Goal: Information Seeking & Learning: Learn about a topic

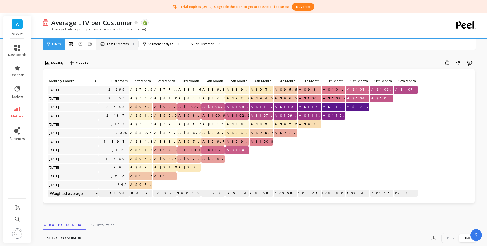
click at [121, 43] on p "Last 12 Months" at bounding box center [118, 44] width 22 height 4
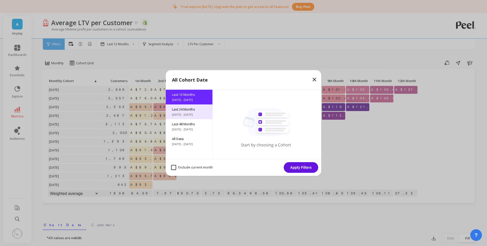
click at [194, 115] on span "[DATE] - [DATE]" at bounding box center [189, 114] width 34 height 4
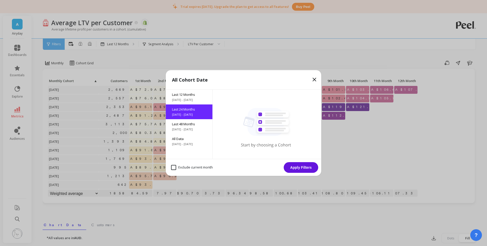
click at [306, 168] on button "Apply Filters" at bounding box center [301, 167] width 34 height 11
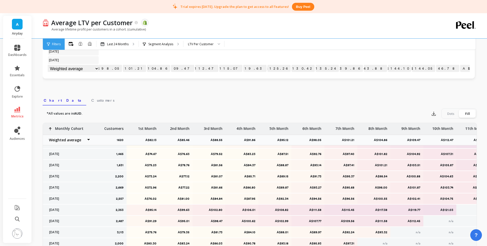
scroll to position [101, 0]
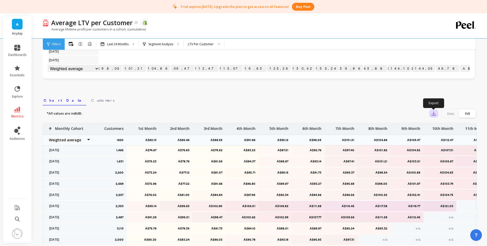
click at [433, 113] on icon "button" at bounding box center [433, 113] width 5 height 5
click at [437, 126] on img at bounding box center [435, 127] width 4 height 4
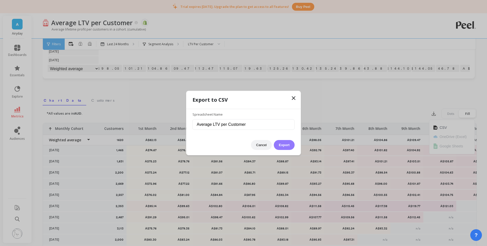
click at [288, 146] on button "Export" at bounding box center [284, 145] width 21 height 10
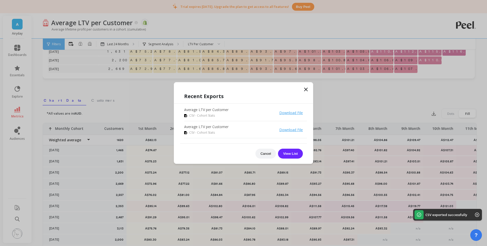
click at [307, 88] on icon at bounding box center [305, 89] width 3 height 3
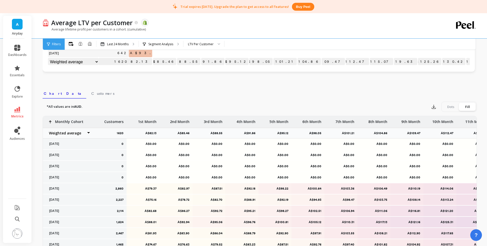
scroll to position [182, 0]
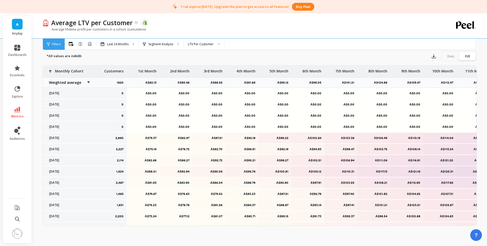
click at [149, 138] on p "A$79.37" at bounding box center [143, 138] width 27 height 4
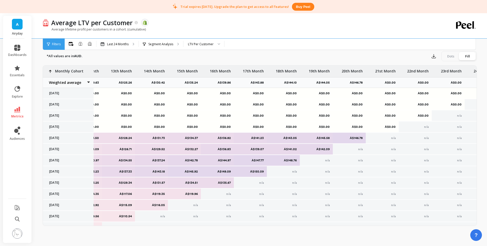
scroll to position [0, 422]
click at [15, 90] on icon at bounding box center [18, 89] width 6 height 6
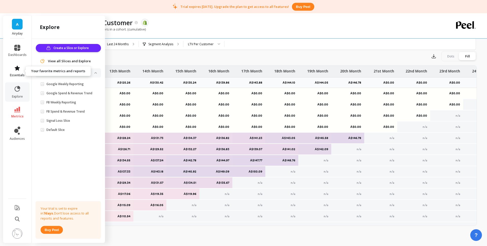
click at [19, 73] on span "essentials" at bounding box center [17, 75] width 15 height 4
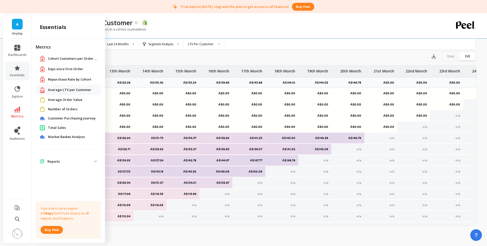
click at [65, 109] on span "Number of Orders" at bounding box center [62, 109] width 29 height 5
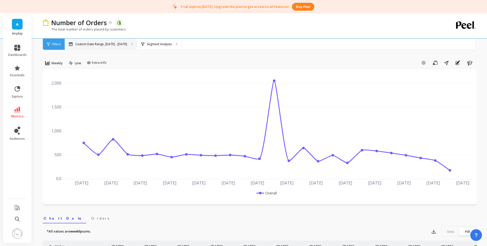
click at [113, 44] on p "Custom Date Range, [DATE] - [DATE]" at bounding box center [101, 44] width 52 height 4
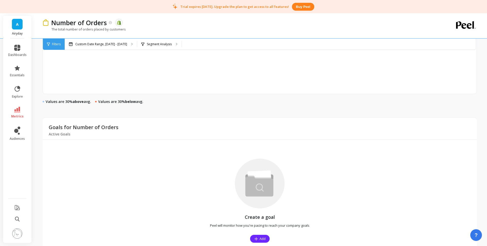
scroll to position [305, 0]
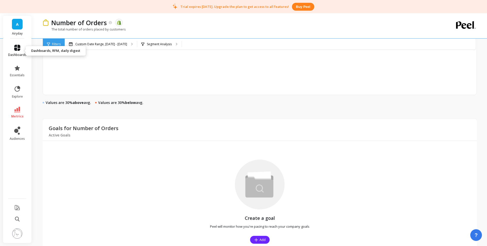
click at [18, 52] on link "dashboards" at bounding box center [17, 51] width 19 height 12
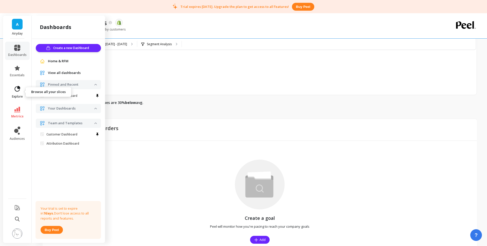
click at [18, 94] on span "explore" at bounding box center [17, 96] width 11 height 4
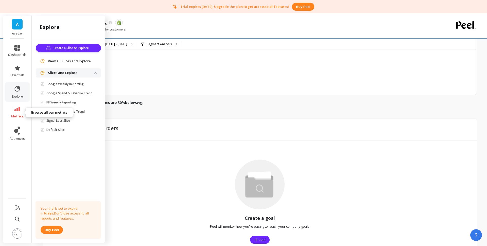
click at [18, 112] on icon at bounding box center [17, 110] width 6 height 6
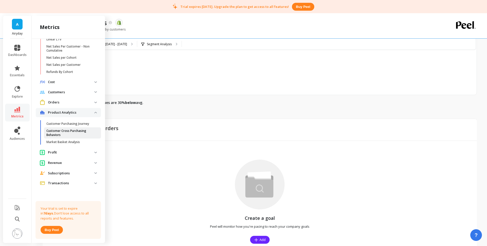
scroll to position [173, 0]
click at [68, 101] on p "Orders" at bounding box center [71, 101] width 46 height 5
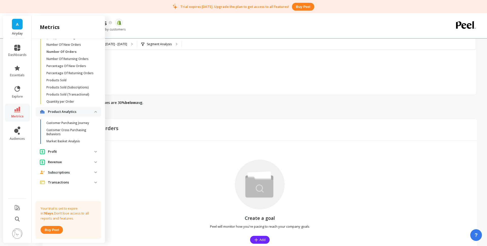
scroll to position [342, 0]
click at [83, 124] on p "Customer Purchasing Journey" at bounding box center [67, 124] width 43 height 4
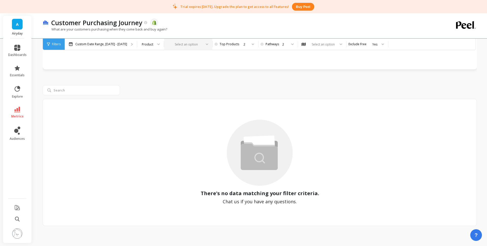
click at [184, 43] on div at bounding box center [185, 44] width 33 height 5
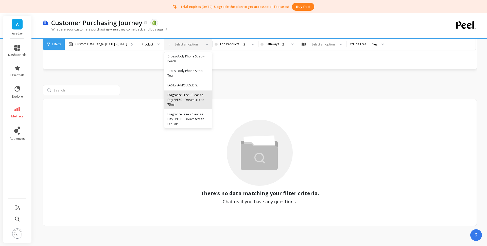
scroll to position [286, 0]
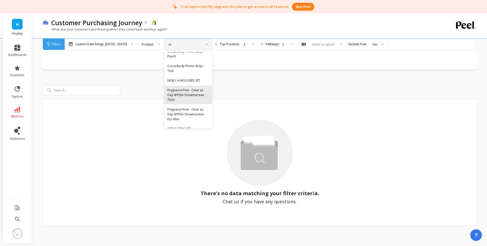
type input "pre"
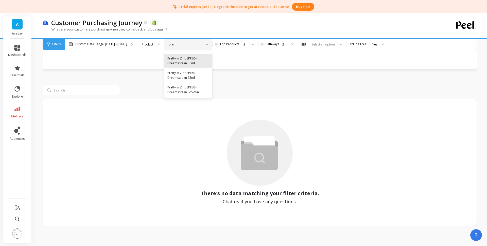
click at [195, 64] on div "Pretty in Zinc SPF50+ Dreamscreen 30ml" at bounding box center [188, 61] width 42 height 10
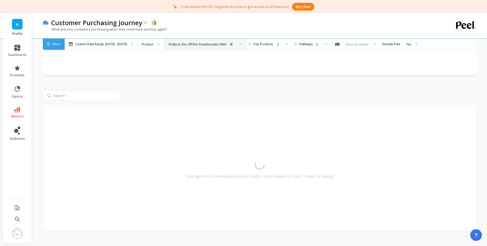
scroll to position [202, 0]
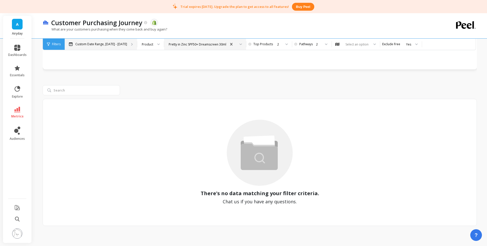
click at [98, 39] on div "Custom Date Range, [DATE] - [DATE]" at bounding box center [101, 44] width 72 height 11
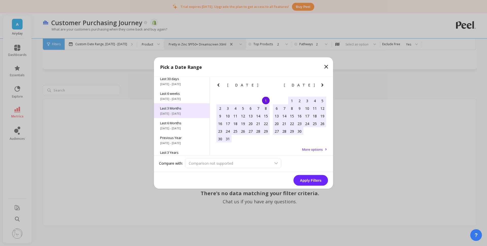
scroll to position [69, 0]
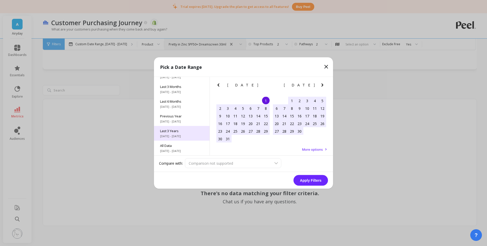
click at [183, 133] on div "Last 3 Years [DATE] - [DATE]" at bounding box center [182, 133] width 56 height 15
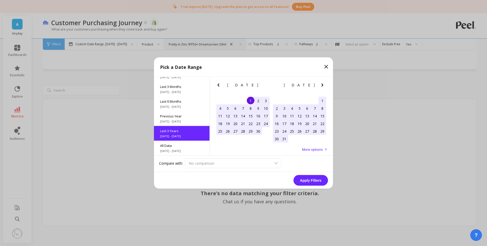
scroll to position [0, 0]
click at [315, 178] on button "Apply Filters" at bounding box center [310, 180] width 34 height 11
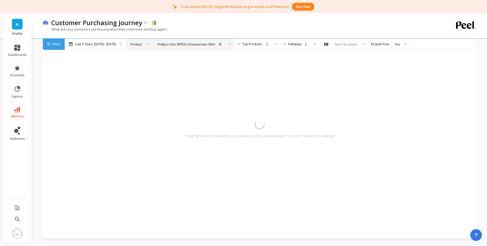
scroll to position [33, 0]
click at [142, 44] on div "Product" at bounding box center [136, 44] width 11 height 5
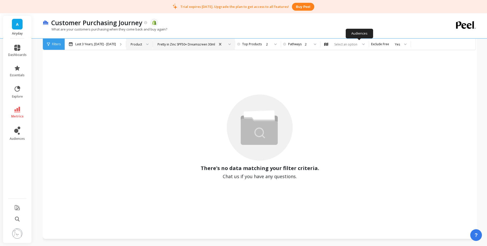
click at [358, 44] on div "Select an option" at bounding box center [346, 44] width 25 height 5
click at [359, 58] on div "All Customers" at bounding box center [345, 58] width 42 height 5
click at [215, 43] on div "Pretty in Zinc SPF50+ Dreamscreen 30ml" at bounding box center [187, 44] width 58 height 5
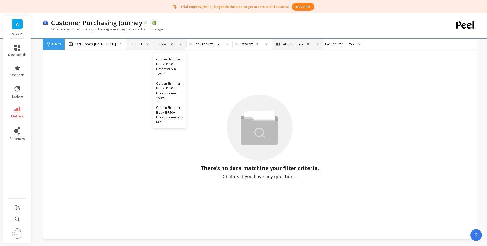
scroll to position [144, 0]
type input "glow"
click at [182, 90] on div "Golden Glow SPF50+ Dreamscreen 30ml" at bounding box center [168, 80] width 25 height 19
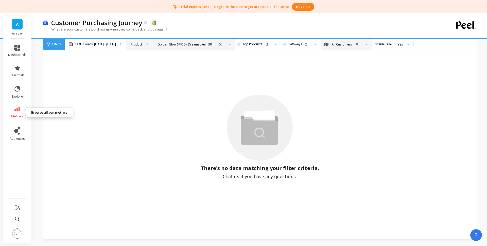
click at [19, 112] on icon at bounding box center [17, 110] width 6 height 6
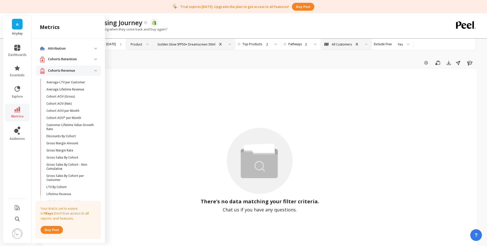
click at [65, 55] on retention "Cohorts Retention" at bounding box center [68, 59] width 65 height 10
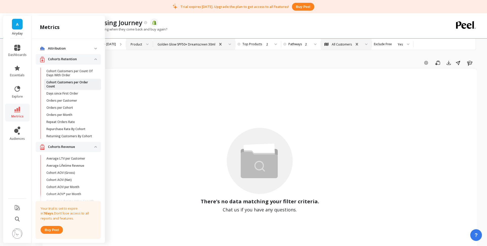
click at [74, 85] on p "Cohort Customers per Order Count" at bounding box center [70, 84] width 48 height 8
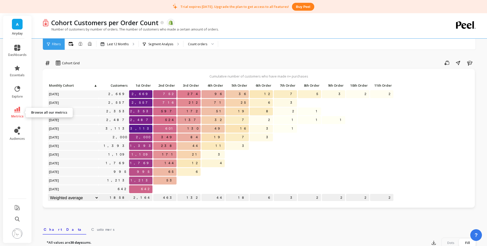
click at [14, 109] on icon at bounding box center [17, 110] width 6 height 6
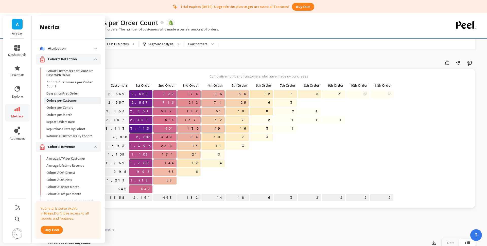
click at [79, 100] on span "Orders per Customer" at bounding box center [70, 100] width 48 height 4
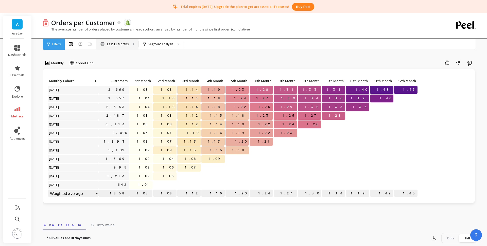
click at [118, 42] on p "Last 12 Months" at bounding box center [118, 44] width 22 height 4
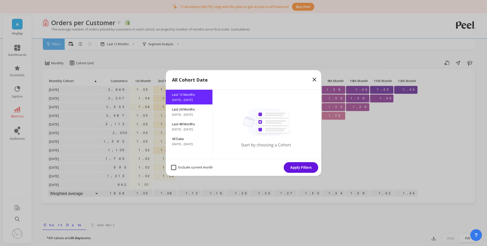
drag, startPoint x: 185, startPoint y: 116, endPoint x: 279, endPoint y: 158, distance: 103.3
click at [185, 116] on span "[DATE] - [DATE]" at bounding box center [189, 114] width 34 height 4
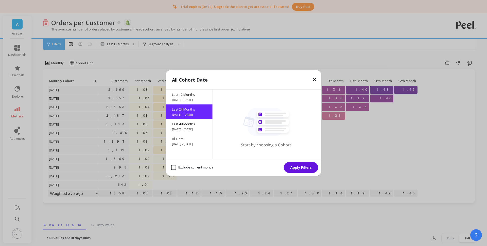
click at [308, 168] on button "Apply Filters" at bounding box center [301, 167] width 34 height 11
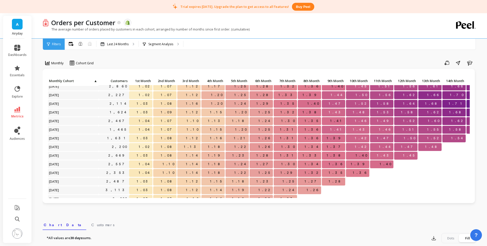
scroll to position [38, 0]
drag, startPoint x: 53, startPoint y: 144, endPoint x: 60, endPoint y: 145, distance: 7.1
click at [56, 144] on span "[DATE]" at bounding box center [54, 146] width 12 height 8
drag, startPoint x: 135, startPoint y: 142, endPoint x: 125, endPoint y: 145, distance: 10.5
click at [135, 142] on p "1.02" at bounding box center [140, 146] width 23 height 8
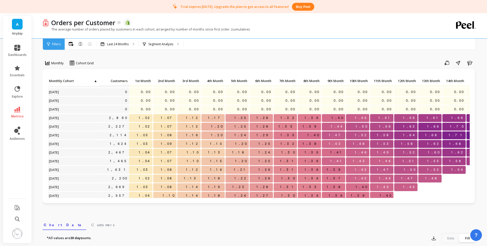
scroll to position [0, 0]
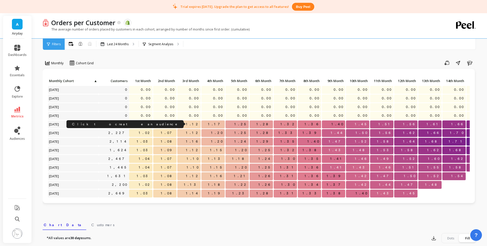
click at [124, 124] on link "2,860" at bounding box center [118, 124] width 21 height 8
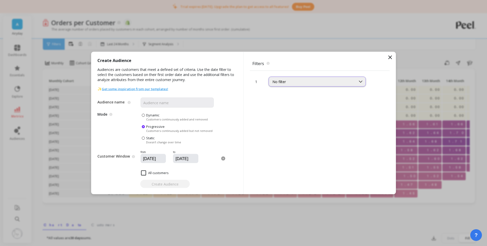
click at [321, 81] on div "No filter" at bounding box center [312, 81] width 80 height 5
click at [390, 57] on icon at bounding box center [390, 57] width 3 height 3
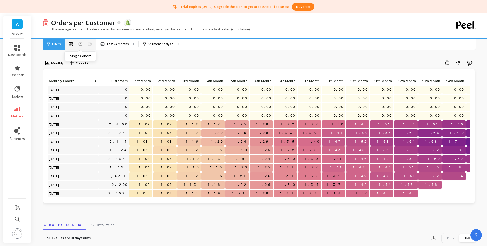
click at [81, 44] on icon at bounding box center [81, 44] width 4 height 4
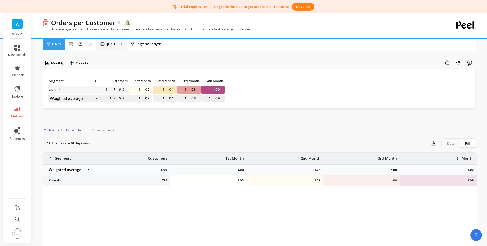
click at [116, 43] on p "[DATE]" at bounding box center [112, 44] width 10 height 4
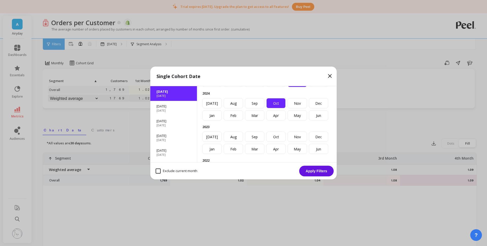
scroll to position [37, 0]
click at [227, 136] on div "Aug" at bounding box center [233, 134] width 19 height 10
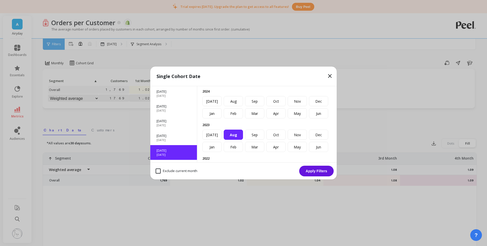
click at [176, 154] on div "[DATE]" at bounding box center [173, 154] width 34 height 4
click at [314, 172] on button "Apply Filters" at bounding box center [316, 170] width 34 height 11
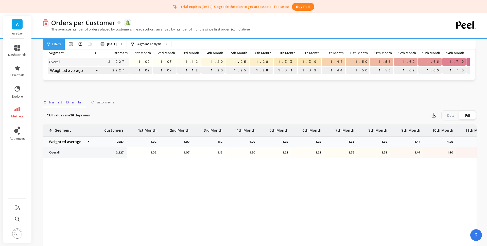
scroll to position [29, 0]
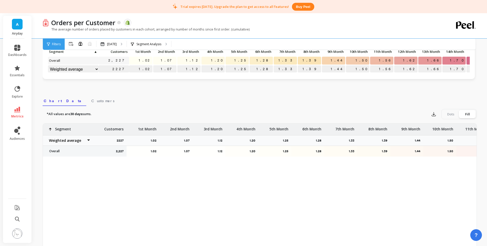
click at [84, 69] on select "Weighted average Weighted average excl. current month Sum [PERSON_NAME]" at bounding box center [73, 69] width 51 height 8
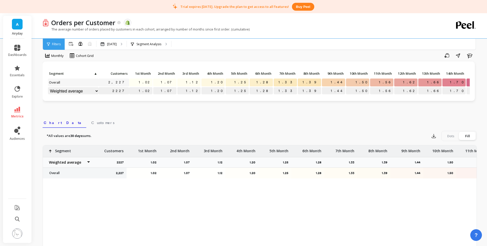
scroll to position [0, 0]
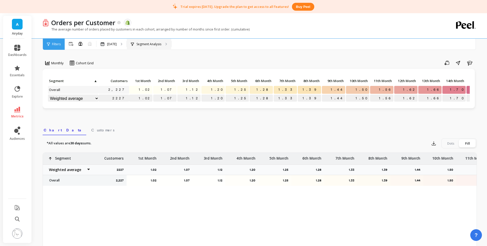
click at [154, 45] on p "Segment Analysis" at bounding box center [148, 44] width 25 height 4
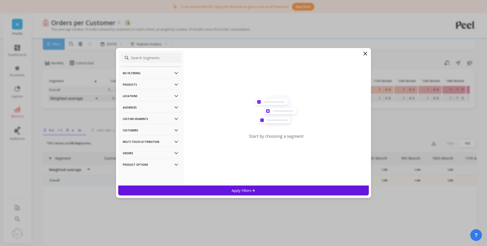
click at [144, 86] on p "Products" at bounding box center [151, 84] width 56 height 13
click at [141, 119] on div "Products" at bounding box center [151, 121] width 60 height 8
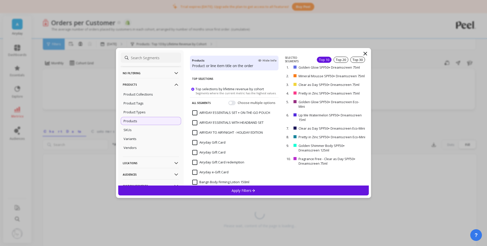
click at [248, 190] on p "Apply Filters" at bounding box center [244, 190] width 24 height 5
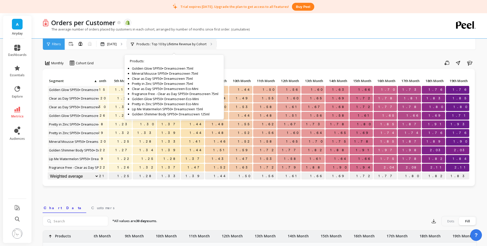
click at [159, 42] on p "Products : Top 10 by Lifetime Revenue by Cohort" at bounding box center [171, 44] width 70 height 4
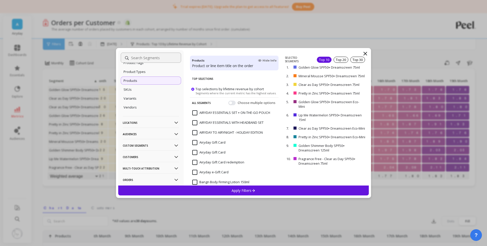
scroll to position [64, 0]
click at [147, 110] on p "Audiences" at bounding box center [151, 110] width 56 height 13
click at [142, 124] on p "Custom Segments" at bounding box center [151, 121] width 56 height 13
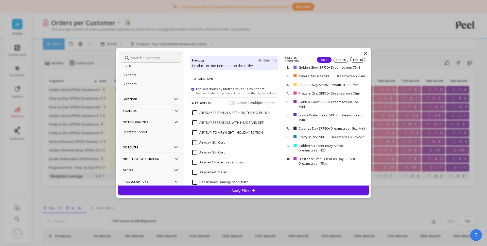
click at [143, 123] on p "Custom Segments" at bounding box center [151, 121] width 56 height 13
click at [136, 133] on p "Customers" at bounding box center [151, 133] width 56 height 13
drag, startPoint x: 136, startPoint y: 133, endPoint x: 142, endPoint y: 129, distance: 7.0
click at [136, 133] on p "Customers" at bounding box center [151, 133] width 56 height 13
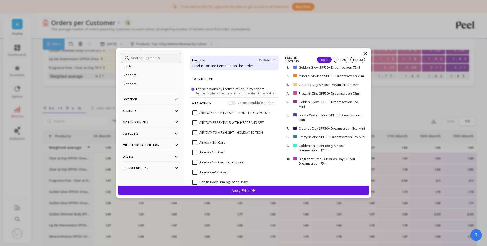
scroll to position [110, 0]
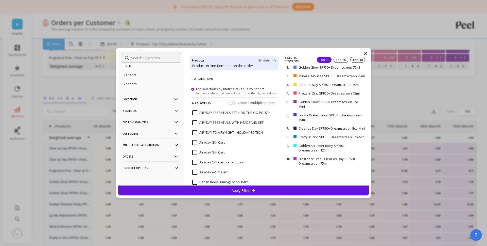
click at [151, 156] on p "Orders" at bounding box center [151, 156] width 56 height 13
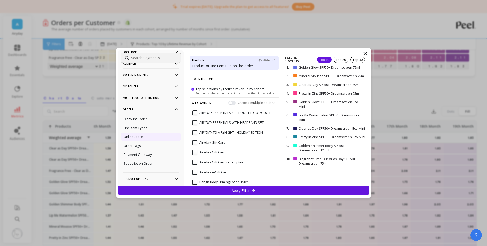
click at [151, 138] on div "Online Store" at bounding box center [151, 136] width 60 height 8
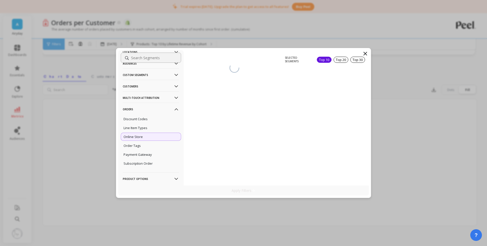
scroll to position [55, 0]
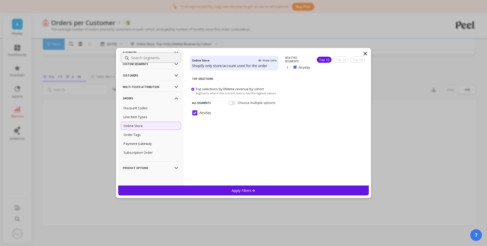
click at [155, 169] on p "Product Options" at bounding box center [151, 167] width 56 height 13
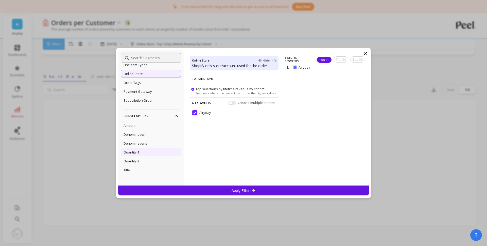
scroll to position [180, 0]
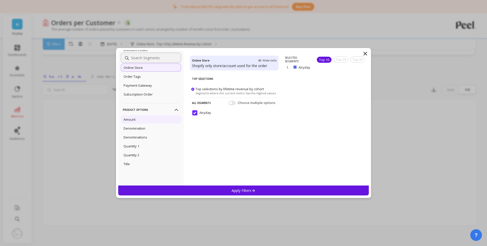
click at [152, 119] on div "Amount" at bounding box center [151, 119] width 60 height 8
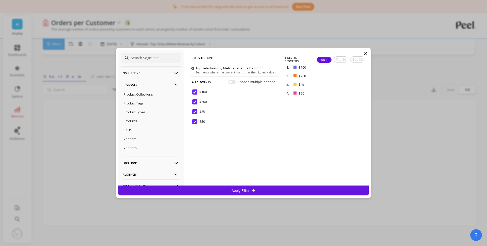
click at [141, 72] on p "No filtering" at bounding box center [151, 72] width 56 height 13
click at [365, 53] on icon at bounding box center [365, 53] width 3 height 3
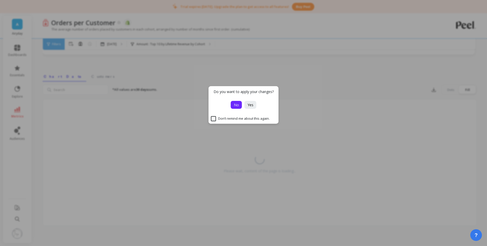
click at [237, 106] on span "No" at bounding box center [236, 104] width 5 height 5
click at [236, 105] on span "No" at bounding box center [236, 104] width 5 height 5
click at [236, 105] on div "Please wait, content of the page is loading..." at bounding box center [260, 162] width 434 height 127
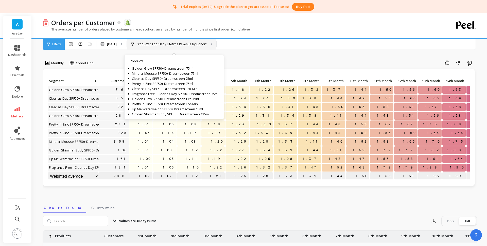
click at [160, 46] on p "Products : Top 10 by Lifetime Revenue by Cohort" at bounding box center [171, 44] width 70 height 4
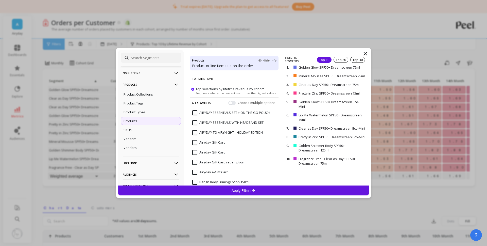
click at [198, 88] on span "Top selections by lifetime revenue by cohort" at bounding box center [230, 88] width 68 height 5
click at [0, 0] on input "Top selections by lifetime revenue by cohort Segments where the current metric …" at bounding box center [0, 0] width 0 height 0
click at [151, 123] on div "Products" at bounding box center [151, 121] width 60 height 8
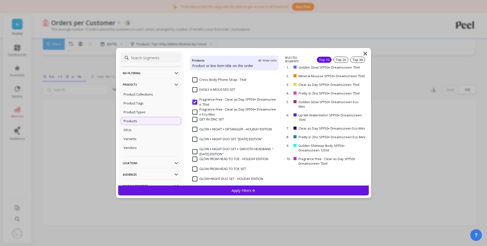
scroll to position [280, 0]
click at [209, 102] on input "Fragrance Free - Clear as Day SPF50+ Dreamscreen 75ml" at bounding box center [234, 102] width 84 height 10
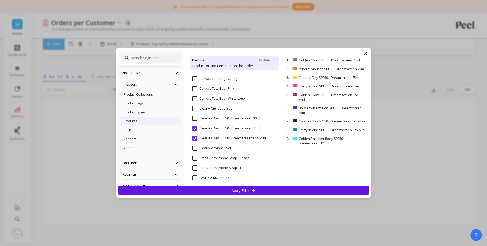
scroll to position [197, 0]
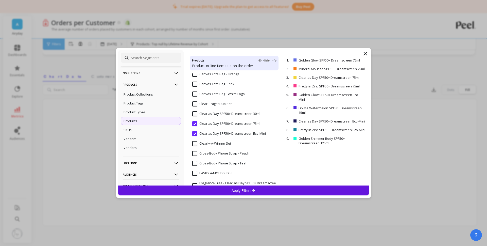
click at [367, 52] on icon at bounding box center [365, 53] width 6 height 6
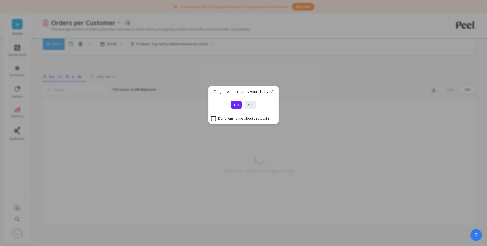
click at [238, 106] on span "No" at bounding box center [236, 104] width 5 height 5
click at [235, 103] on span "No" at bounding box center [236, 104] width 5 height 5
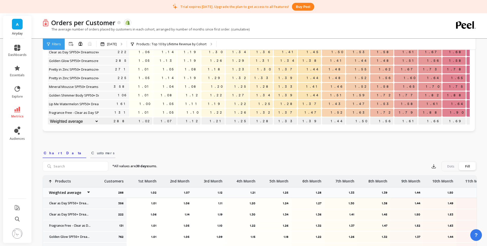
click at [90, 150] on link "Customers" at bounding box center [102, 152] width 25 height 12
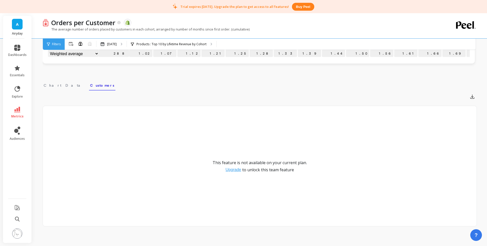
scroll to position [123, 0]
click at [46, 84] on span "Chart Data" at bounding box center [64, 84] width 40 height 5
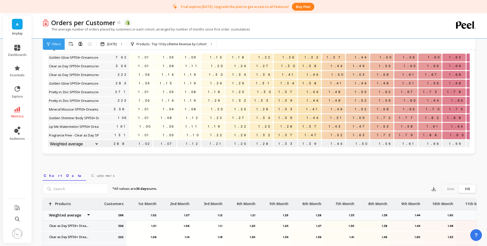
scroll to position [0, 0]
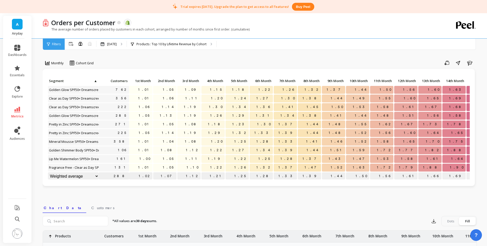
click at [61, 45] on div "Filters" at bounding box center [54, 44] width 22 height 11
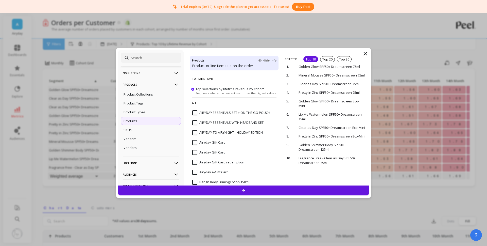
click at [162, 120] on div "Products" at bounding box center [151, 121] width 60 height 8
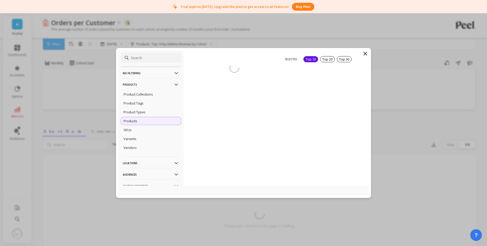
click at [162, 120] on div "Products" at bounding box center [151, 121] width 60 height 8
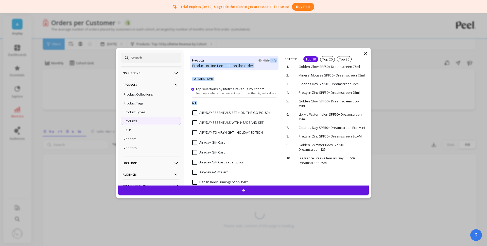
drag, startPoint x: 270, startPoint y: 60, endPoint x: 287, endPoint y: 58, distance: 17.4
click at [288, 57] on div "No filtering Overall Products Product Collections Product Tags Product Types Pr…" at bounding box center [243, 117] width 251 height 135
drag, startPoint x: 286, startPoint y: 60, endPoint x: 290, endPoint y: 59, distance: 4.1
click at [286, 60] on p "SELECTED" at bounding box center [291, 59] width 12 height 4
click at [291, 59] on p "SELECTED" at bounding box center [291, 59] width 12 height 4
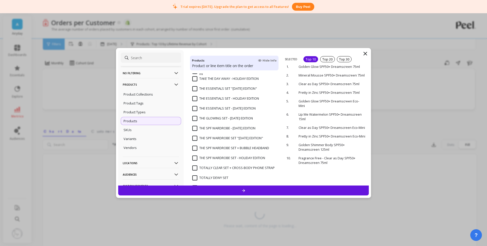
scroll to position [918, 0]
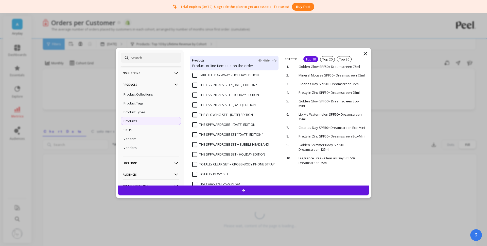
click at [155, 117] on div "Products" at bounding box center [151, 121] width 60 height 8
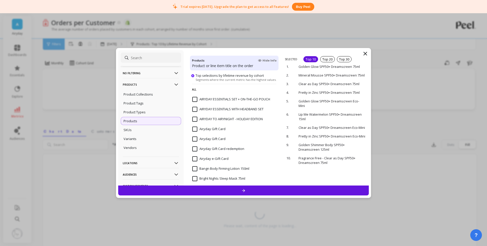
scroll to position [0, 0]
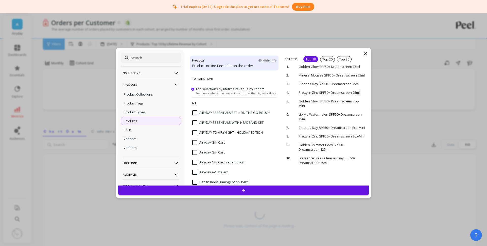
click at [311, 60] on div "Top 10" at bounding box center [310, 59] width 15 height 6
click at [366, 53] on icon at bounding box center [365, 53] width 6 height 6
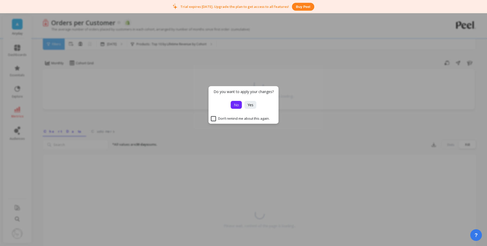
click at [235, 104] on span "No" at bounding box center [236, 104] width 5 height 5
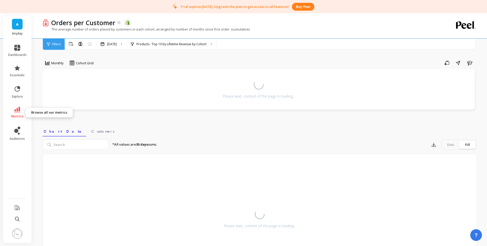
click at [15, 110] on icon at bounding box center [17, 110] width 6 height 6
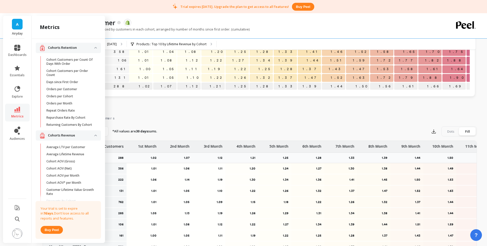
scroll to position [12, 0]
drag, startPoint x: 73, startPoint y: 134, endPoint x: 84, endPoint y: 116, distance: 21.4
click at [73, 134] on p "Cohorts Revenue" at bounding box center [71, 134] width 46 height 5
click at [84, 48] on p "Cohorts Retention" at bounding box center [71, 47] width 46 height 5
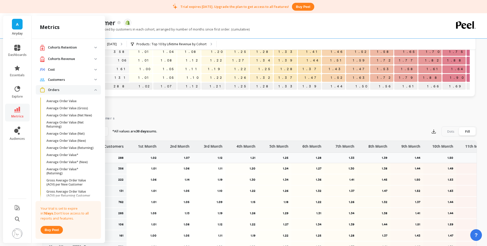
click at [67, 82] on span "Customers" at bounding box center [68, 79] width 65 height 9
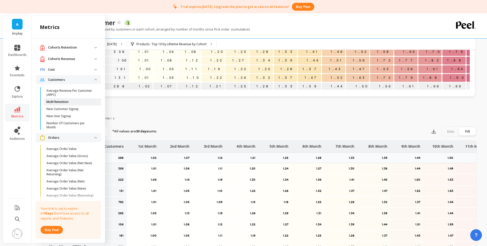
click at [77, 102] on span "MoM Retention" at bounding box center [70, 102] width 48 height 4
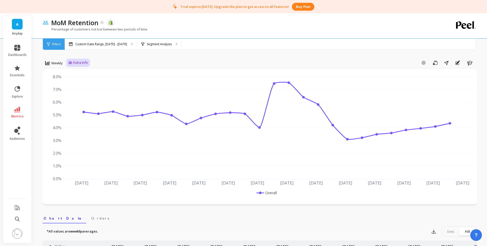
click at [78, 62] on span "Extra Info" at bounding box center [80, 62] width 15 height 5
click at [80, 42] on p "Custom Date Range, [DATE] - [DATE]" at bounding box center [101, 44] width 52 height 4
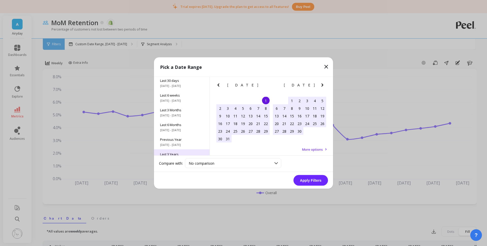
scroll to position [69, 0]
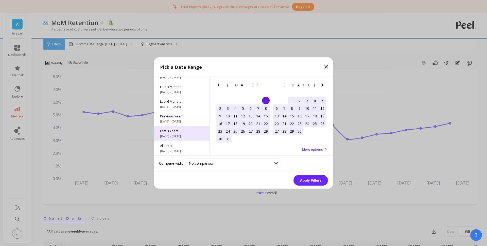
drag, startPoint x: 183, startPoint y: 134, endPoint x: 190, endPoint y: 137, distance: 7.5
click at [183, 134] on span "[DATE] - [DATE]" at bounding box center [181, 136] width 43 height 4
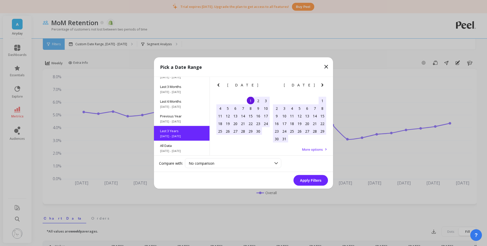
scroll to position [0, 0]
click at [317, 182] on button "Apply Filters" at bounding box center [310, 180] width 34 height 11
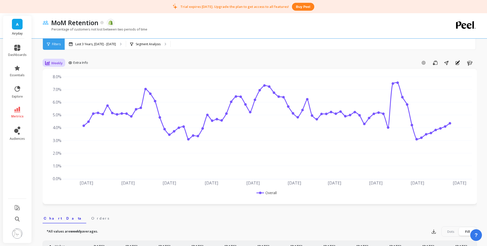
click at [56, 64] on span "Weekly" at bounding box center [56, 63] width 11 height 5
click at [59, 103] on div "Monthly" at bounding box center [61, 103] width 29 height 5
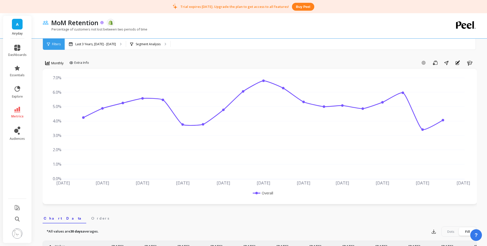
click at [101, 22] on icon at bounding box center [101, 22] width 3 height 3
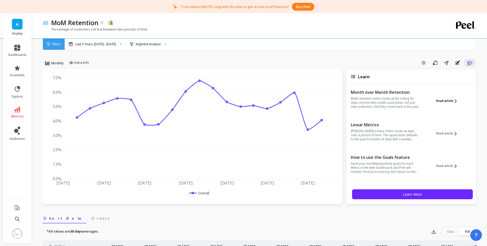
click at [441, 104] on button "Read article" at bounding box center [448, 100] width 24 height 23
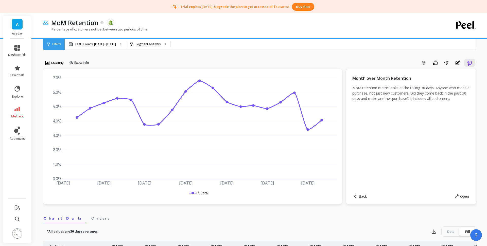
click at [55, 46] on span "Filters" at bounding box center [56, 44] width 9 height 4
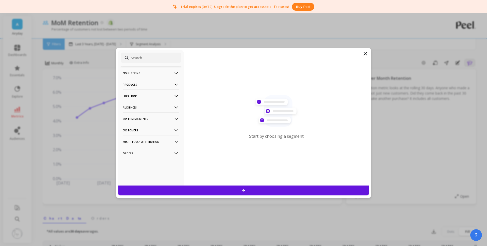
click at [152, 108] on p "Audiences" at bounding box center [151, 107] width 56 height 13
click at [151, 131] on p "Customers" at bounding box center [151, 130] width 56 height 13
click at [150, 116] on p "Custom Segments" at bounding box center [151, 118] width 56 height 13
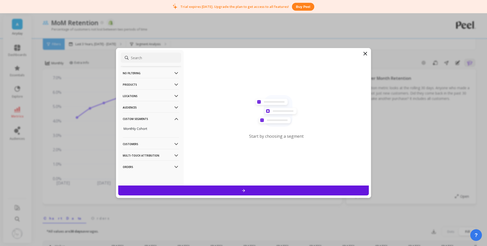
click at [147, 119] on p "Custom Segments" at bounding box center [151, 118] width 56 height 13
click at [367, 54] on icon at bounding box center [365, 53] width 6 height 6
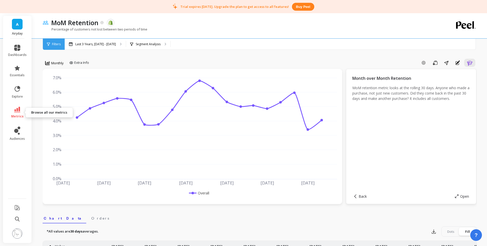
click at [19, 113] on link "metrics" at bounding box center [17, 113] width 19 height 12
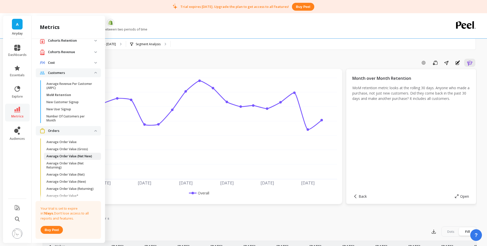
scroll to position [11, 0]
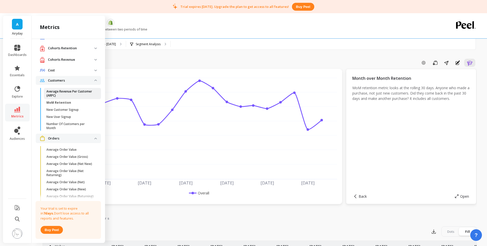
click at [72, 94] on p "Average Revenue Per Customer (ARPC)" at bounding box center [70, 93] width 48 height 8
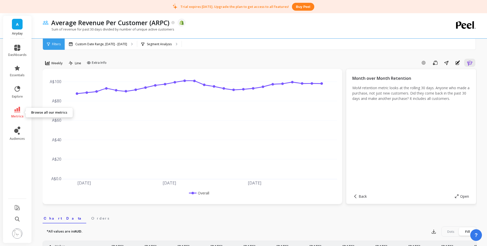
click at [17, 114] on span "metrics" at bounding box center [17, 116] width 12 height 4
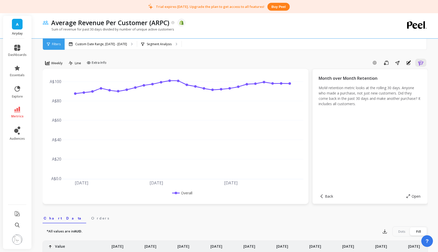
click at [342, 19] on div "Average Revenue Per Customer (ARPC) The data you are viewing comes from: Shopify" at bounding box center [218, 22] width 338 height 9
